Goal: Navigation & Orientation: Find specific page/section

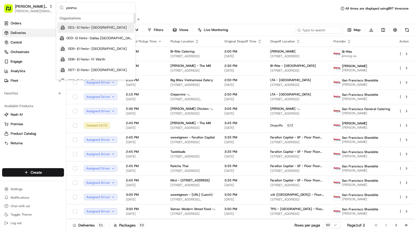
type input "yeoman"
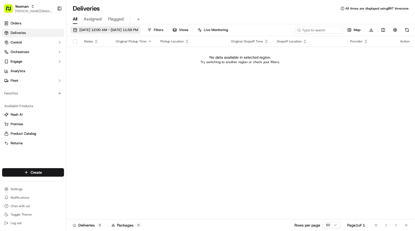
click at [101, 32] on span "[DATE] 12:00 AM - [DATE] 11:59 PM" at bounding box center [108, 30] width 59 height 5
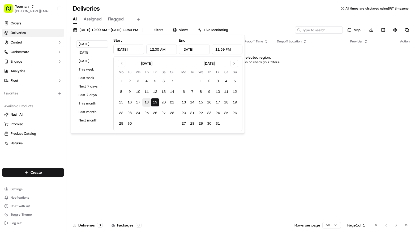
click at [144, 103] on button "18" at bounding box center [146, 102] width 9 height 9
type input "[DATE]"
click at [139, 104] on button "17" at bounding box center [138, 102] width 9 height 9
type input "[DATE]"
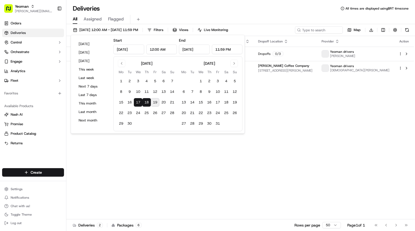
click at [160, 142] on div "Status Original Pickup Time Pickup Location Original Dropoff Time Dropoff Locat…" at bounding box center [240, 128] width 348 height 184
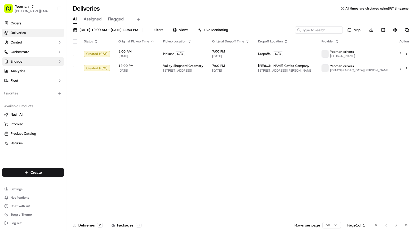
click at [31, 61] on button "Engage" at bounding box center [33, 61] width 62 height 9
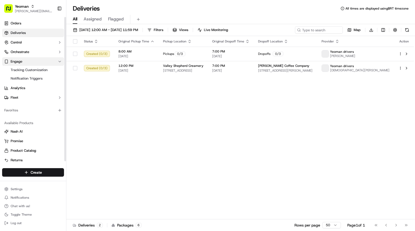
click at [31, 61] on button "Engage" at bounding box center [33, 61] width 62 height 9
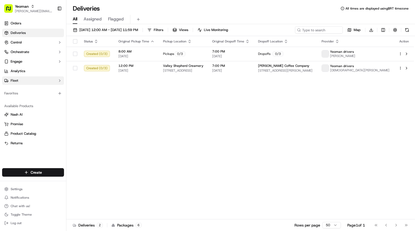
click at [28, 84] on button "Fleet" at bounding box center [33, 81] width 62 height 9
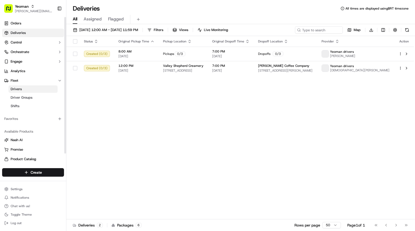
click at [25, 89] on link "Drivers" at bounding box center [33, 89] width 49 height 7
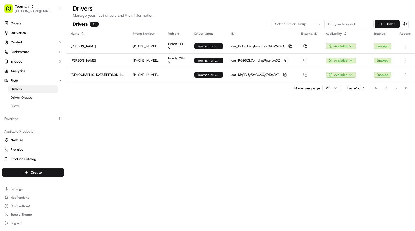
click at [107, 117] on div "Name Phone Number Vehicle Driver Group ID External ID Availability Enabled Acti…" at bounding box center [240, 129] width 349 height 203
click at [284, 61] on icon "button" at bounding box center [286, 61] width 4 height 4
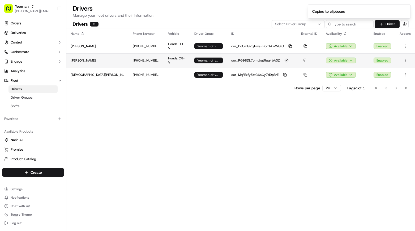
click at [244, 108] on div "Name Phone Number Vehicle Driver Group ID External ID Availability Enabled Acti…" at bounding box center [240, 129] width 349 height 203
click at [193, 153] on div "Name Phone Number Vehicle Driver Group ID External ID Availability Enabled Acti…" at bounding box center [240, 129] width 349 height 203
